Goal: Find specific page/section

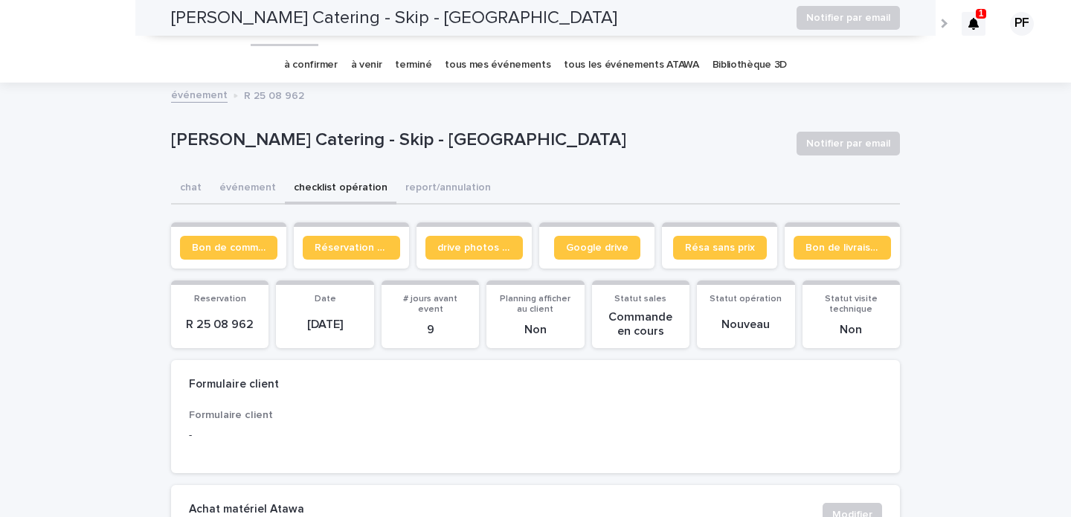
scroll to position [1022, 0]
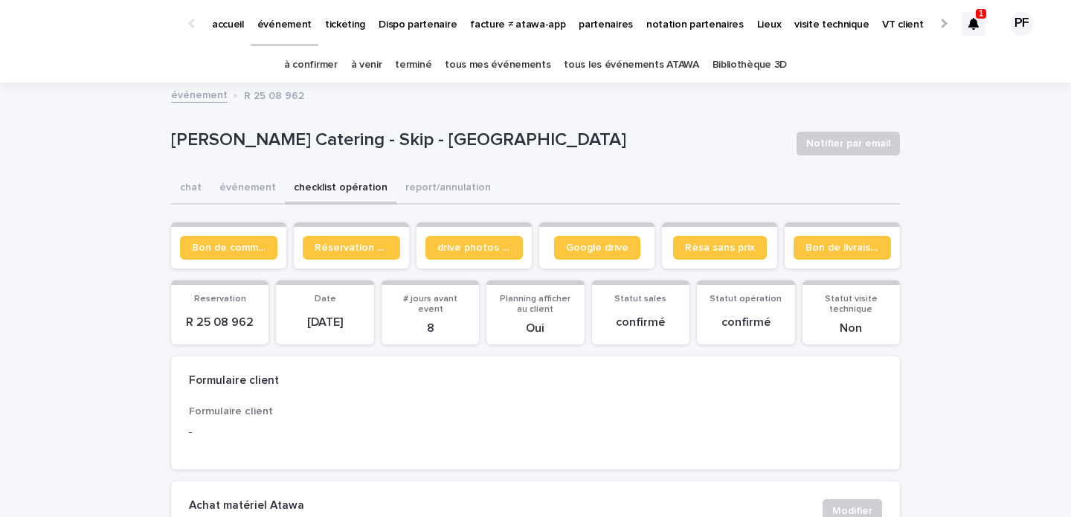
click at [976, 30] on div at bounding box center [974, 24] width 24 height 24
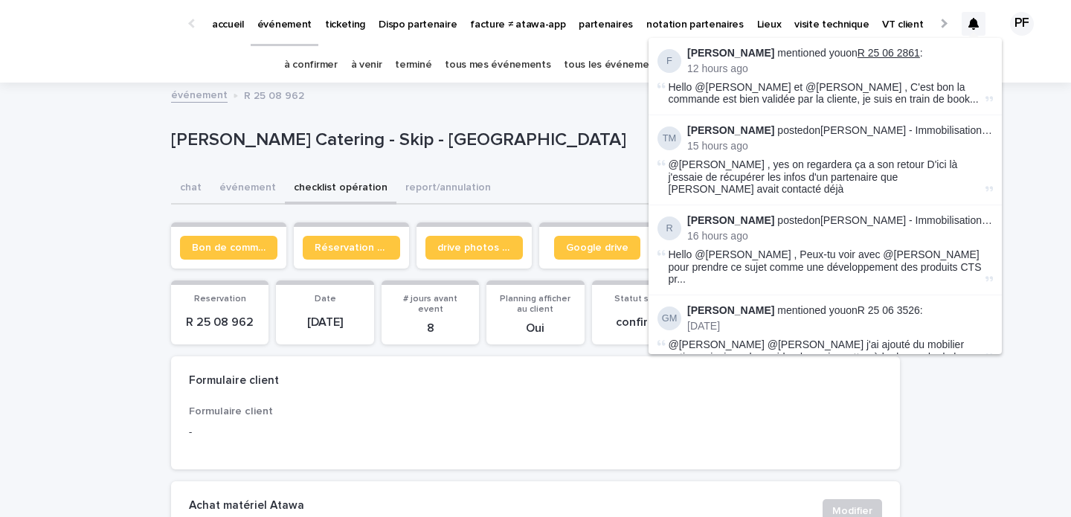
click at [888, 51] on link "R 25 06 2861" at bounding box center [888, 53] width 62 height 12
click at [379, 67] on link "à venir" at bounding box center [366, 65] width 31 height 35
